Goal: Task Accomplishment & Management: Manage account settings

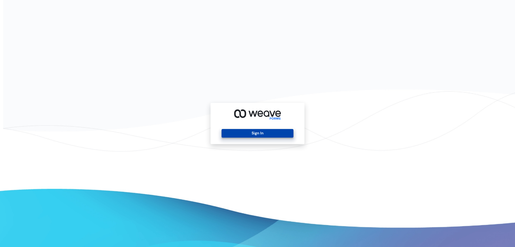
click at [258, 132] on button "Sign In" at bounding box center [258, 133] width 72 height 9
click at [254, 135] on button "Sign In" at bounding box center [258, 133] width 72 height 9
click at [258, 129] on button "Sign In" at bounding box center [258, 133] width 72 height 9
click at [254, 130] on button "Sign In" at bounding box center [258, 133] width 72 height 9
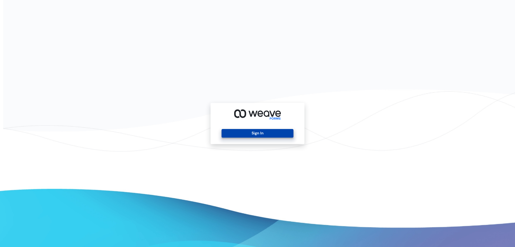
click at [248, 129] on button "Sign In" at bounding box center [258, 133] width 72 height 9
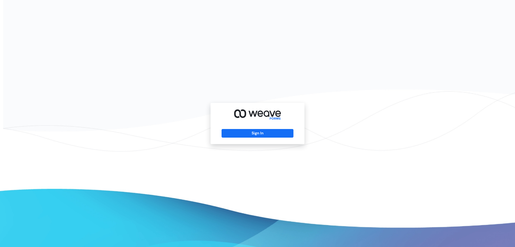
click at [273, 111] on icon at bounding box center [257, 114] width 47 height 11
